Goal: Check status: Check status

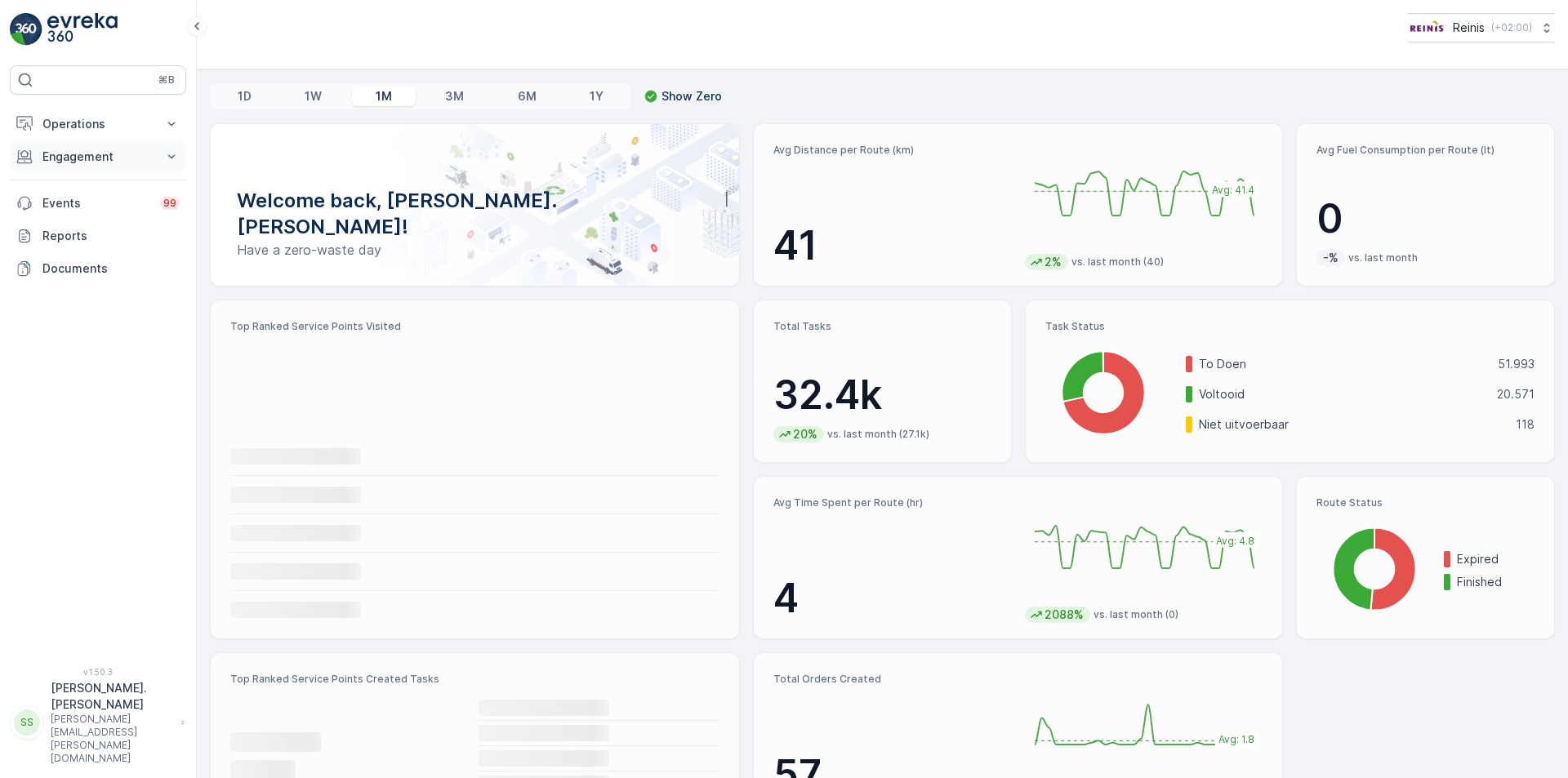
click at [82, 159] on p "Engagement" at bounding box center [98, 157] width 111 height 17
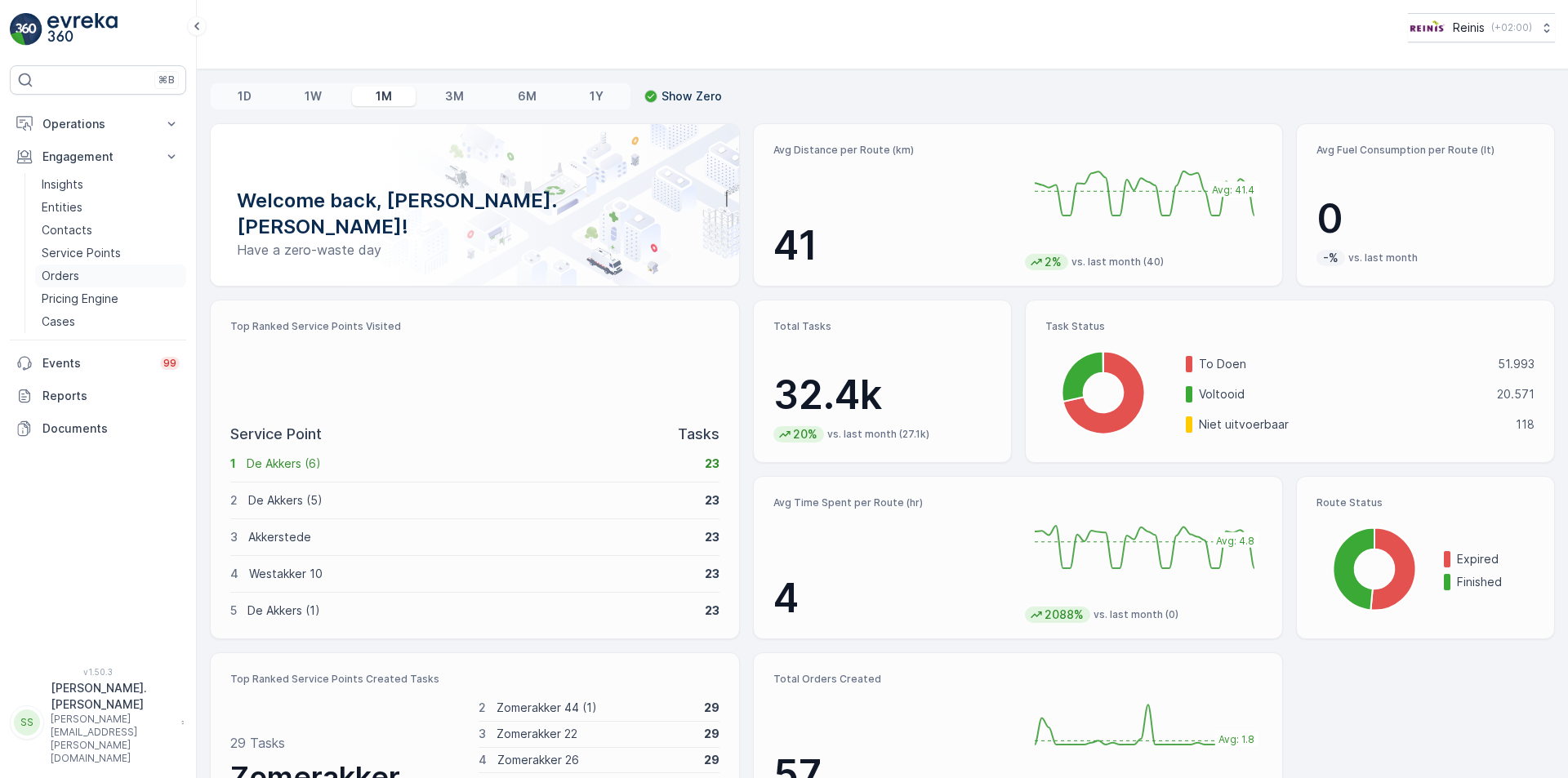
click at [66, 277] on p "Orders" at bounding box center [60, 276] width 38 height 17
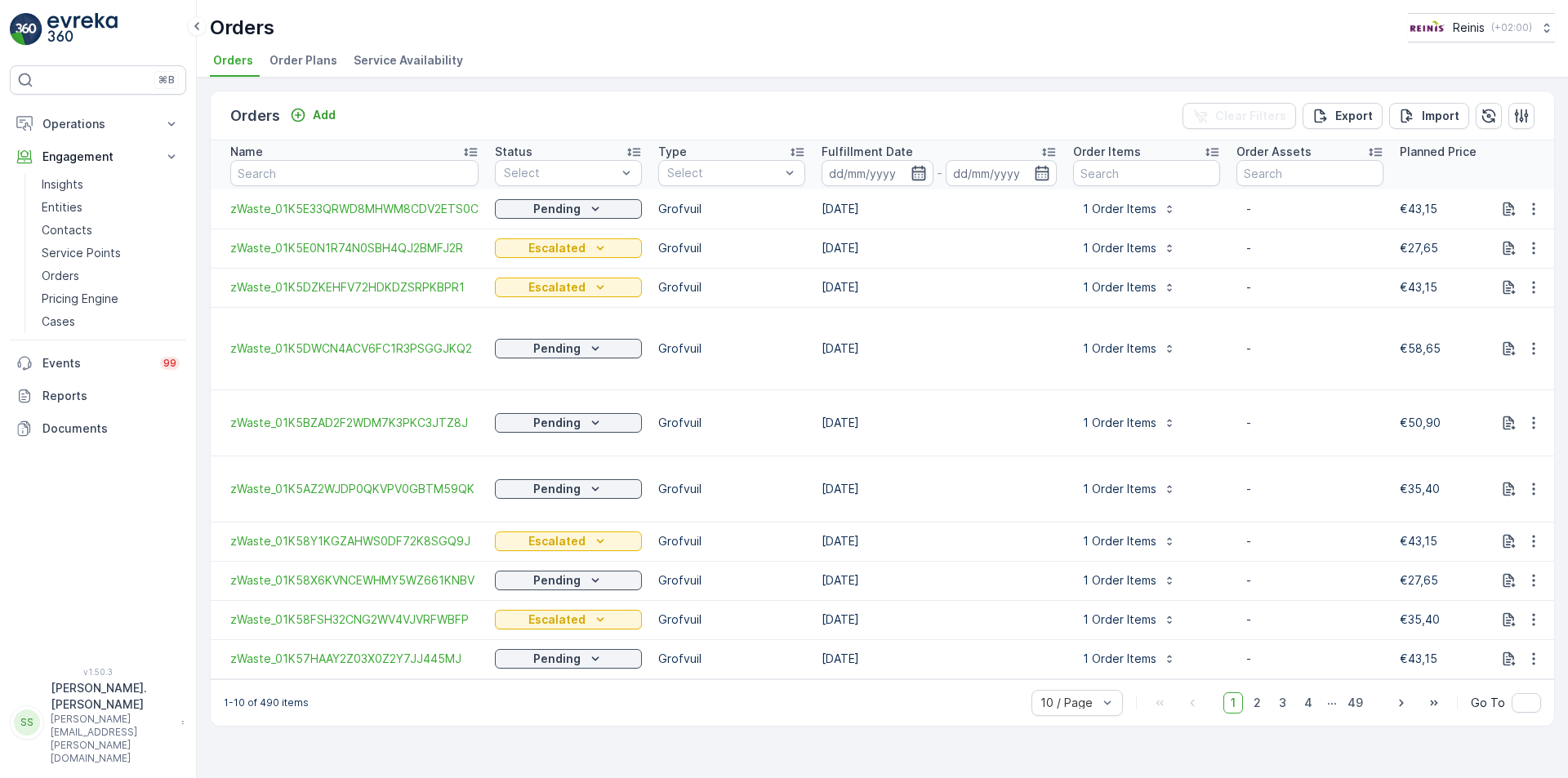
click at [914, 176] on icon "button" at bounding box center [919, 173] width 17 height 17
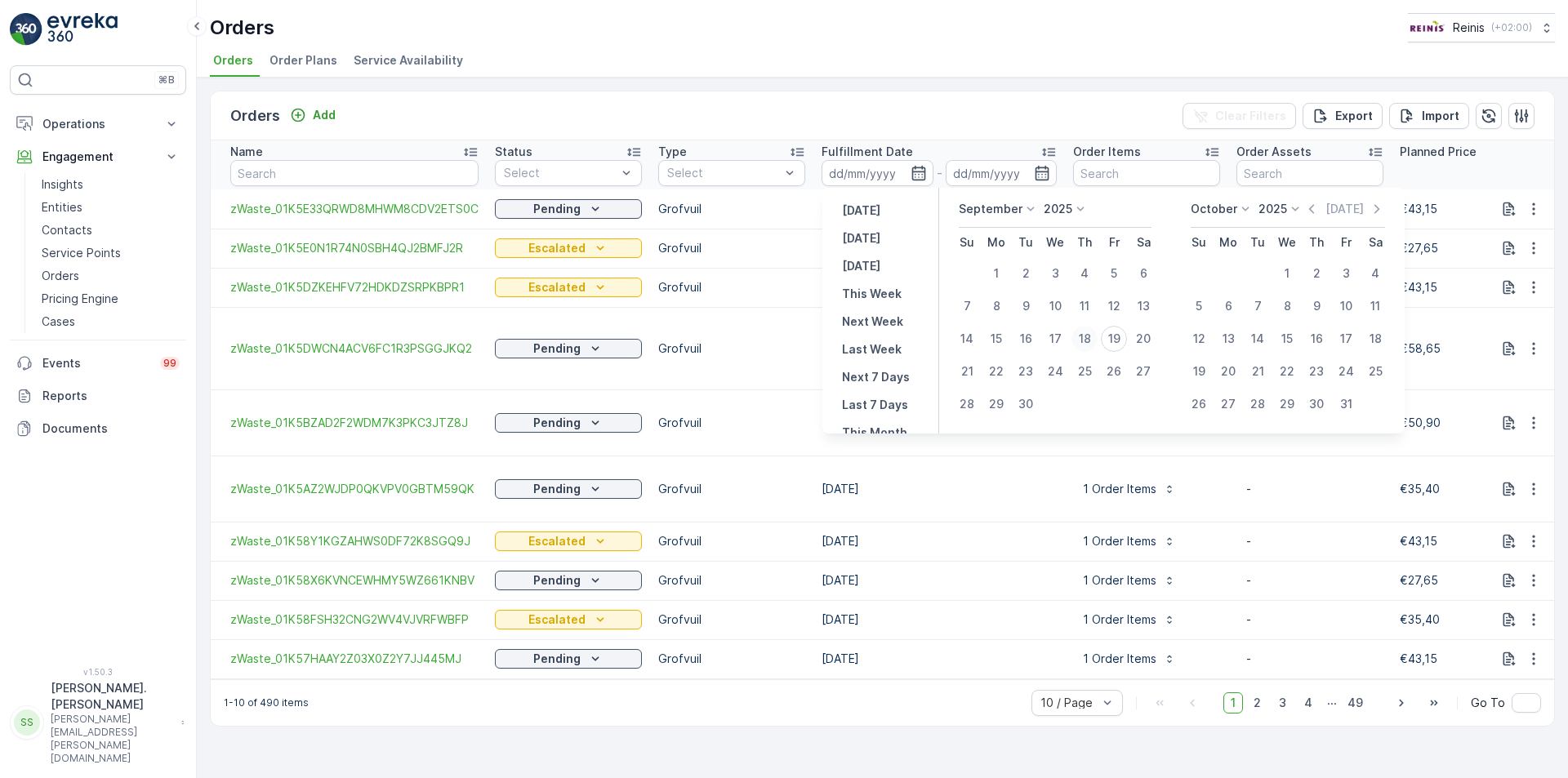
click at [1089, 339] on div "18" at bounding box center [1084, 338] width 26 height 26
type input "[DATE]"
click at [1047, 174] on icon "button" at bounding box center [1042, 173] width 17 height 17
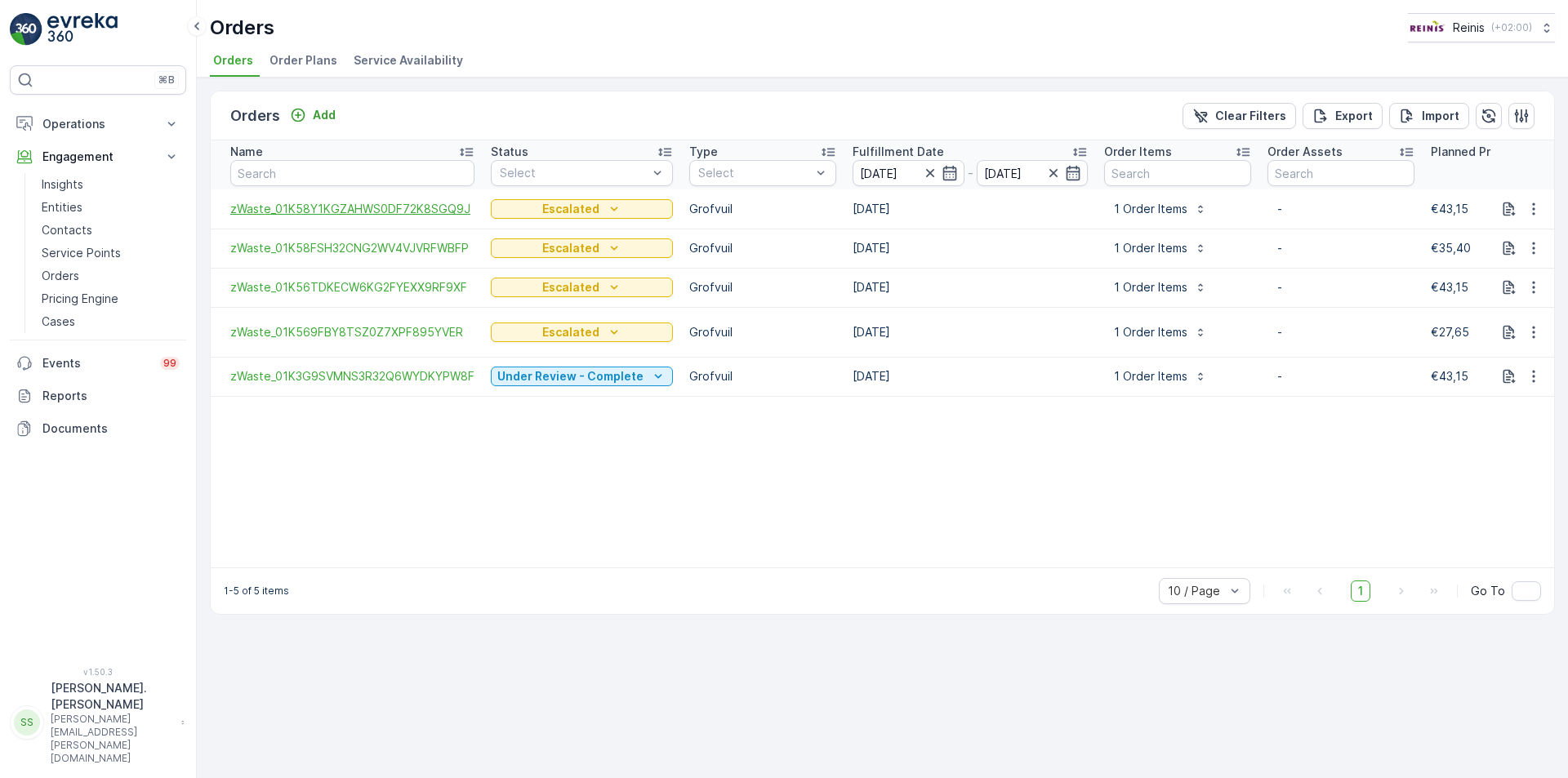
click at [447, 208] on span "zWaste_01K58Y1KGZAHWS0DF72K8SGQ9J" at bounding box center [352, 209] width 244 height 17
click at [375, 246] on span "zWaste_01K58FSH32CNG2WV4VJVRFWBFP" at bounding box center [352, 248] width 244 height 17
click at [427, 282] on span "zWaste_01K56TDKECW6KG2FYEXX9RF9XF" at bounding box center [352, 287] width 244 height 17
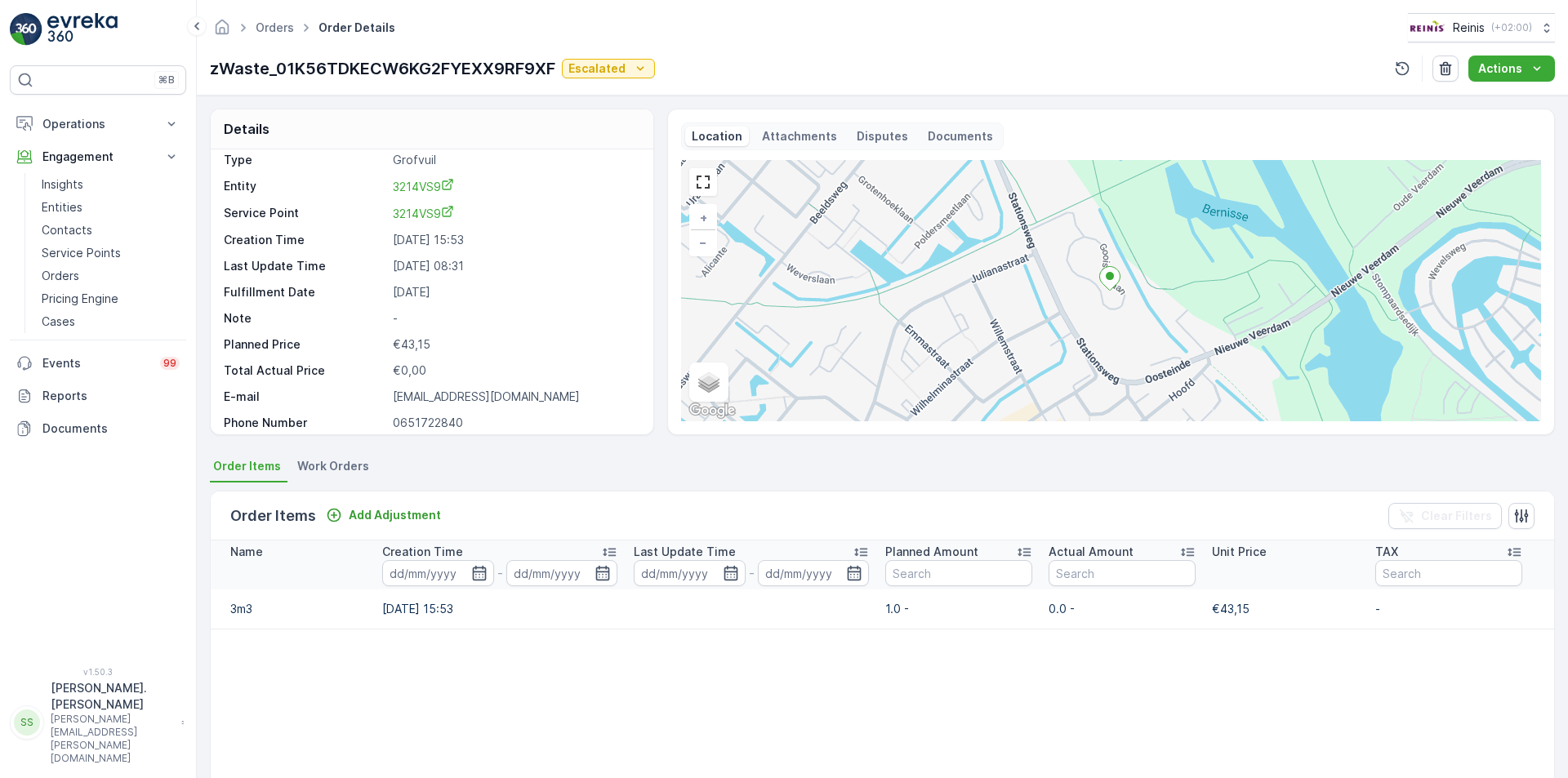
scroll to position [20, 0]
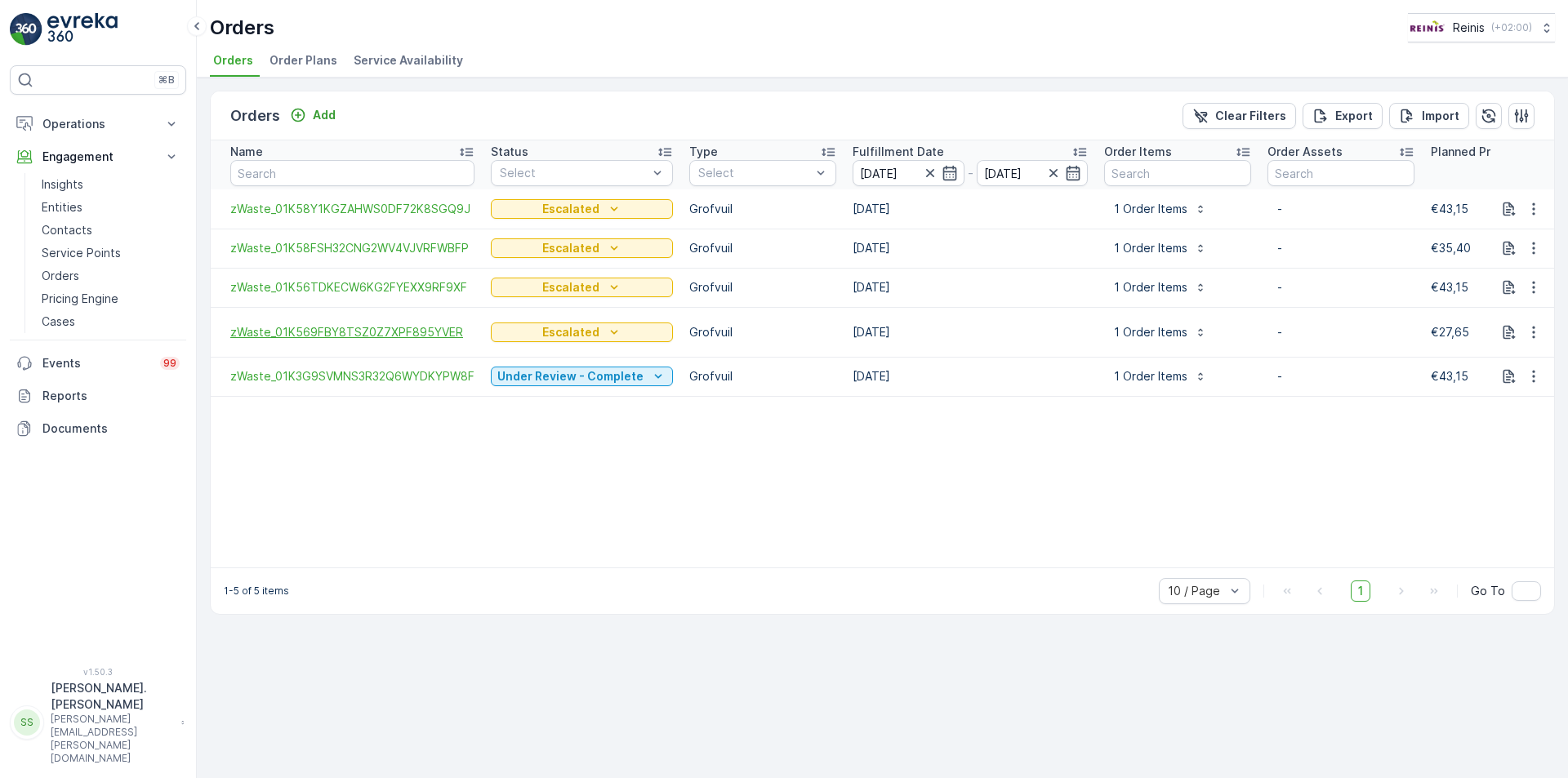
click at [316, 332] on span "zWaste_01K569FBY8TSZ0Z7XPF895YVER" at bounding box center [352, 333] width 244 height 17
click at [371, 204] on span "zWaste_01K58Y1KGZAHWS0DF72K8SGQ9J" at bounding box center [352, 209] width 244 height 17
click at [334, 251] on span "zWaste_01K58FSH32CNG2WV4VJVRFWBFP" at bounding box center [352, 248] width 244 height 17
click at [337, 283] on span "zWaste_01K56TDKECW6KG2FYEXX9RF9XF" at bounding box center [352, 287] width 244 height 17
click at [360, 334] on span "zWaste_01K569FBY8TSZ0Z7XPF895YVER" at bounding box center [352, 333] width 244 height 17
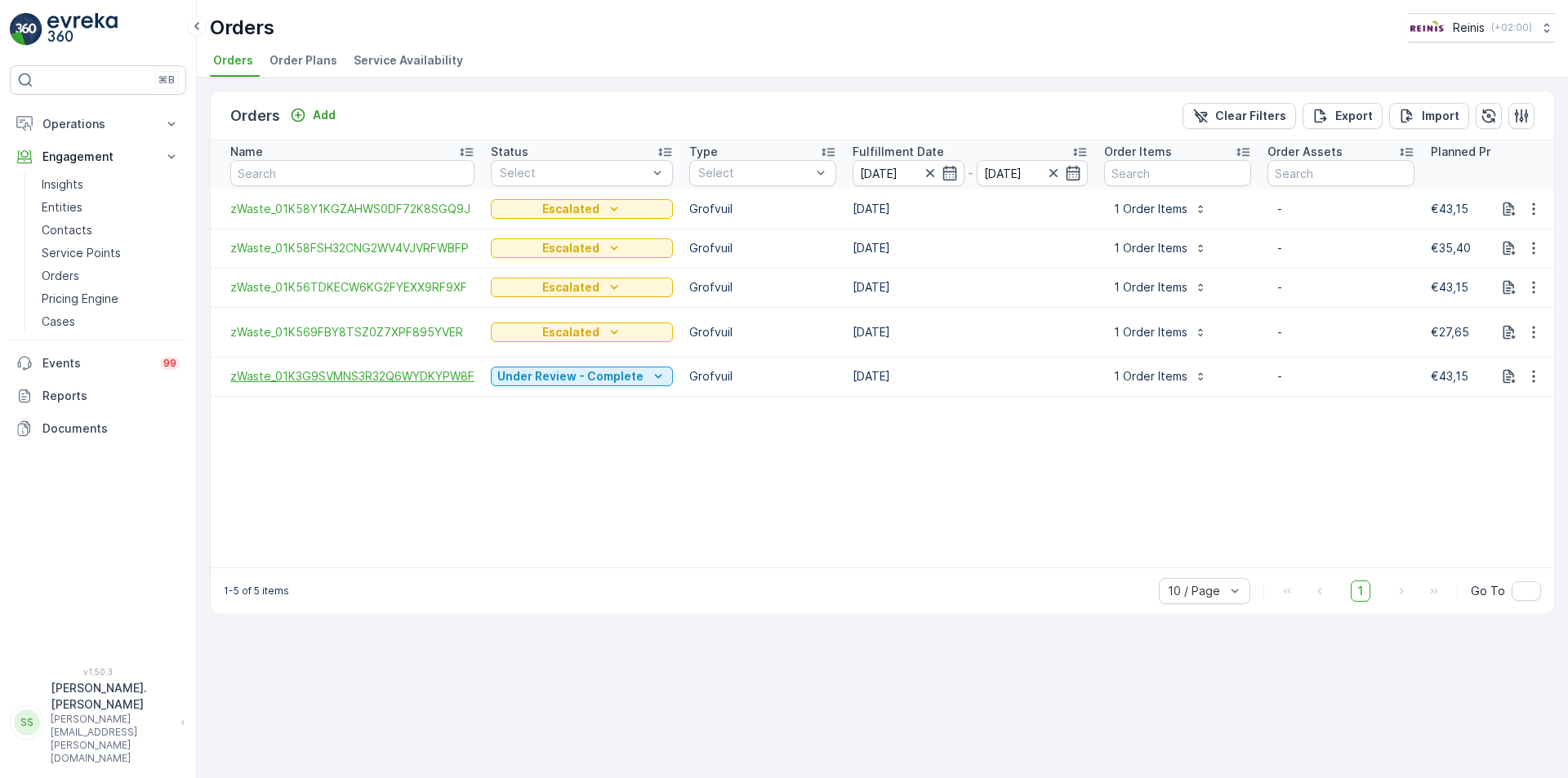
click at [404, 378] on span "zWaste_01K3G9SVMNS3R32Q6WYDKYPW8F" at bounding box center [352, 377] width 244 height 17
click at [1535, 333] on icon "button" at bounding box center [1534, 333] width 17 height 17
click at [1529, 286] on icon "button" at bounding box center [1534, 287] width 17 height 17
click at [1530, 306] on span "See more details" at bounding box center [1509, 312] width 93 height 17
